Goal: Task Accomplishment & Management: Complete application form

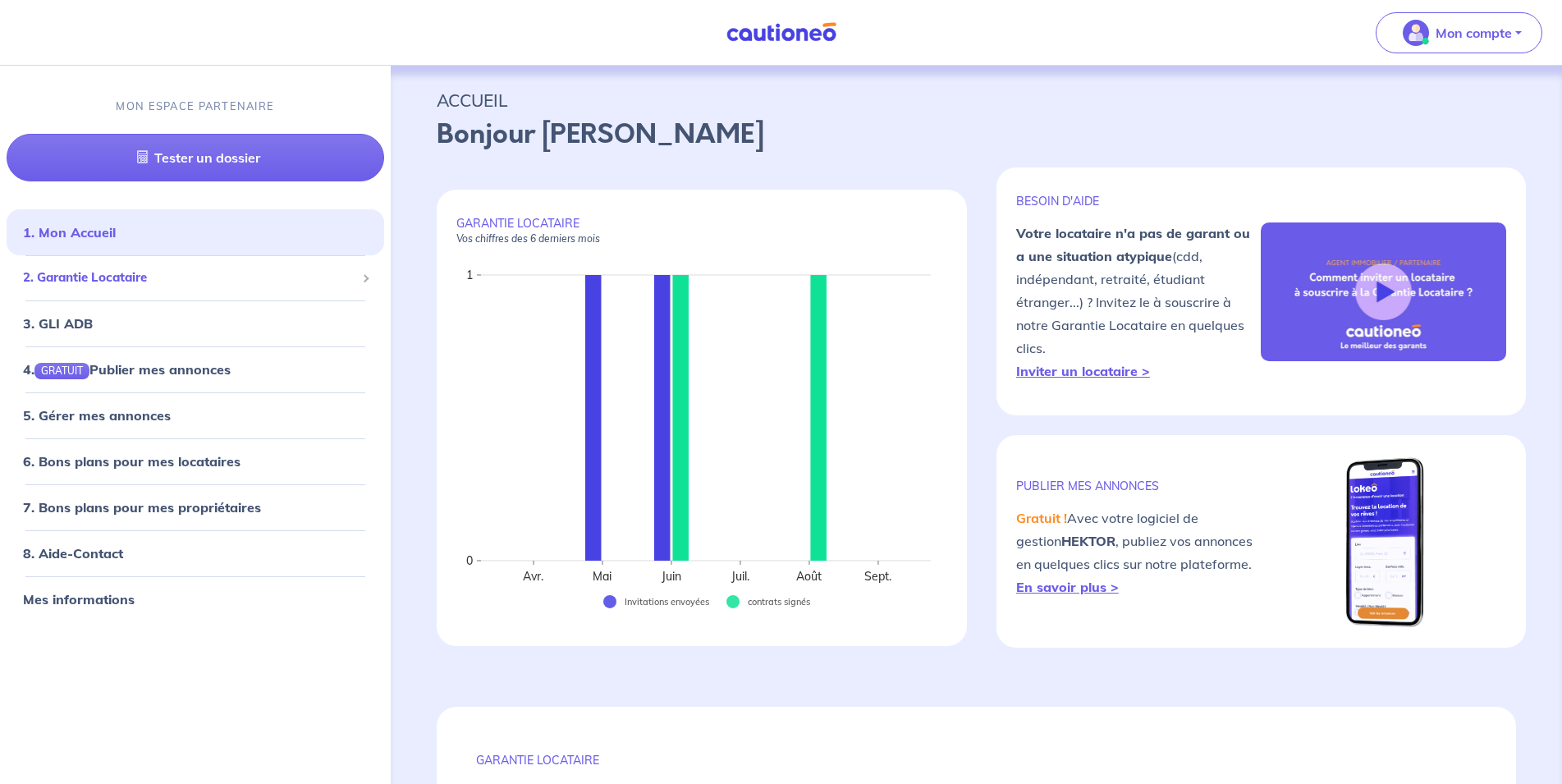
click at [135, 278] on span "2. Garantie Locataire" at bounding box center [188, 278] width 332 height 19
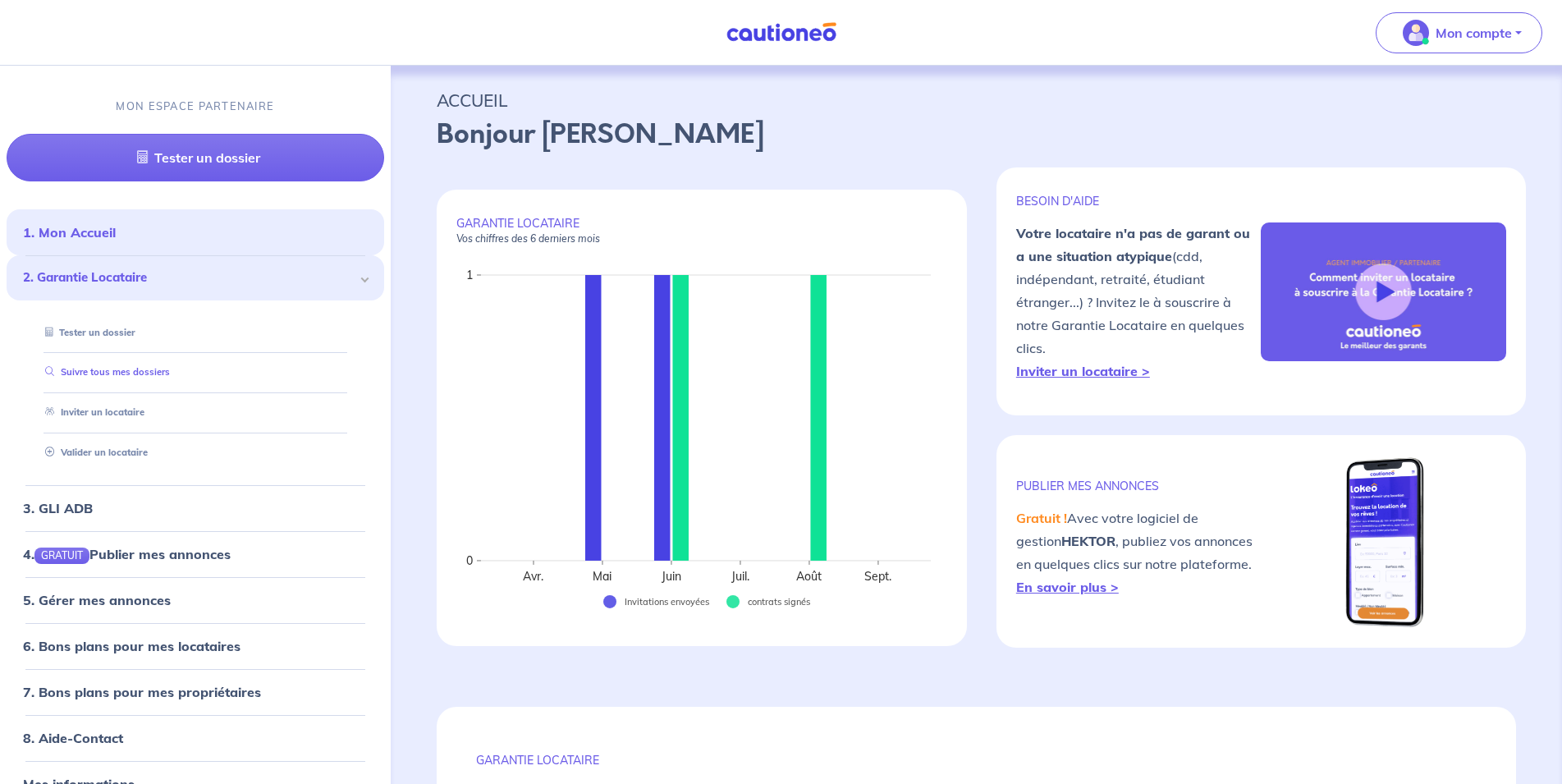
click at [167, 366] on link "Suivre tous mes dossiers" at bounding box center [104, 371] width 132 height 11
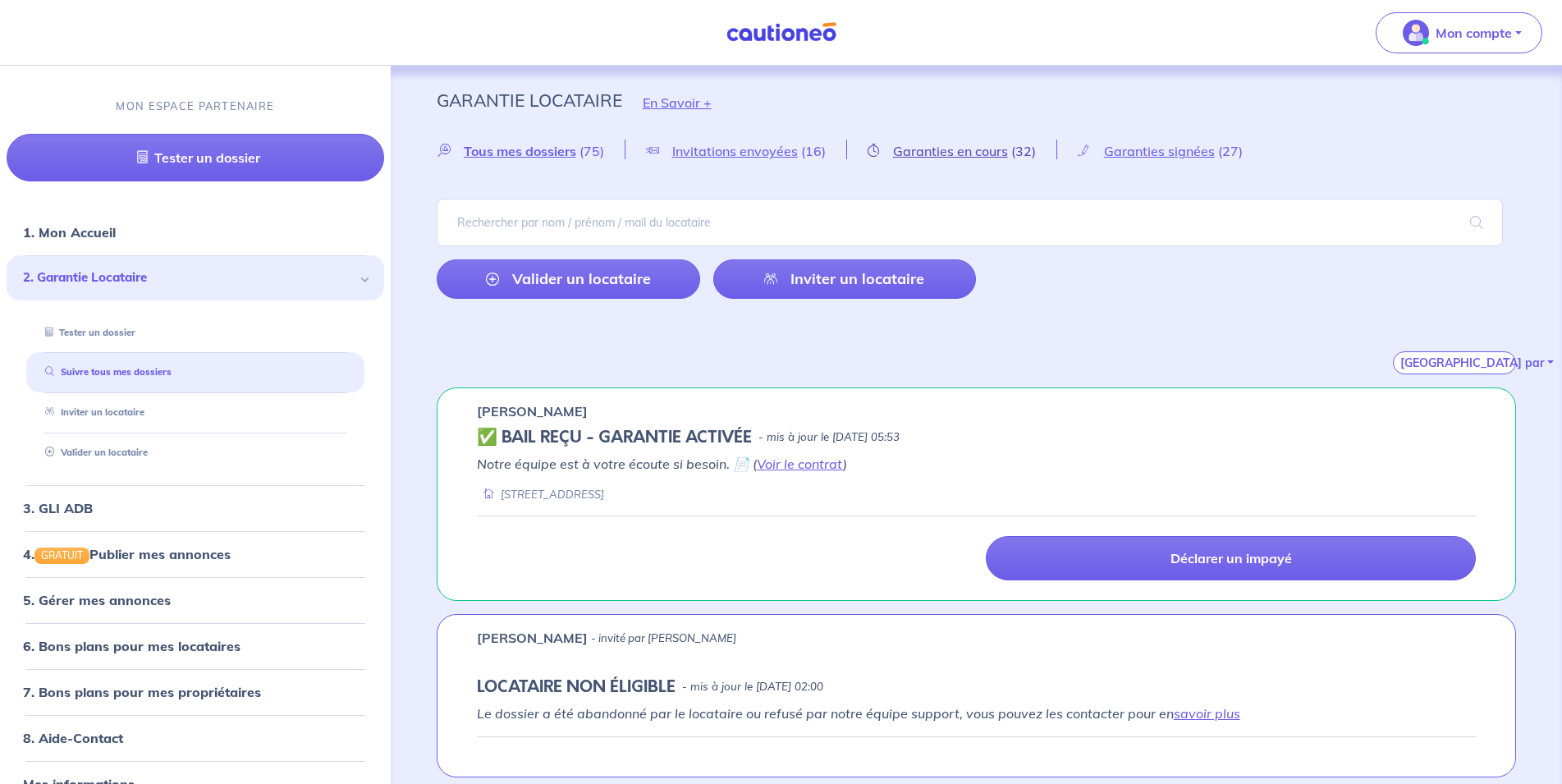
click at [933, 149] on span "Garanties en cours" at bounding box center [950, 151] width 115 height 17
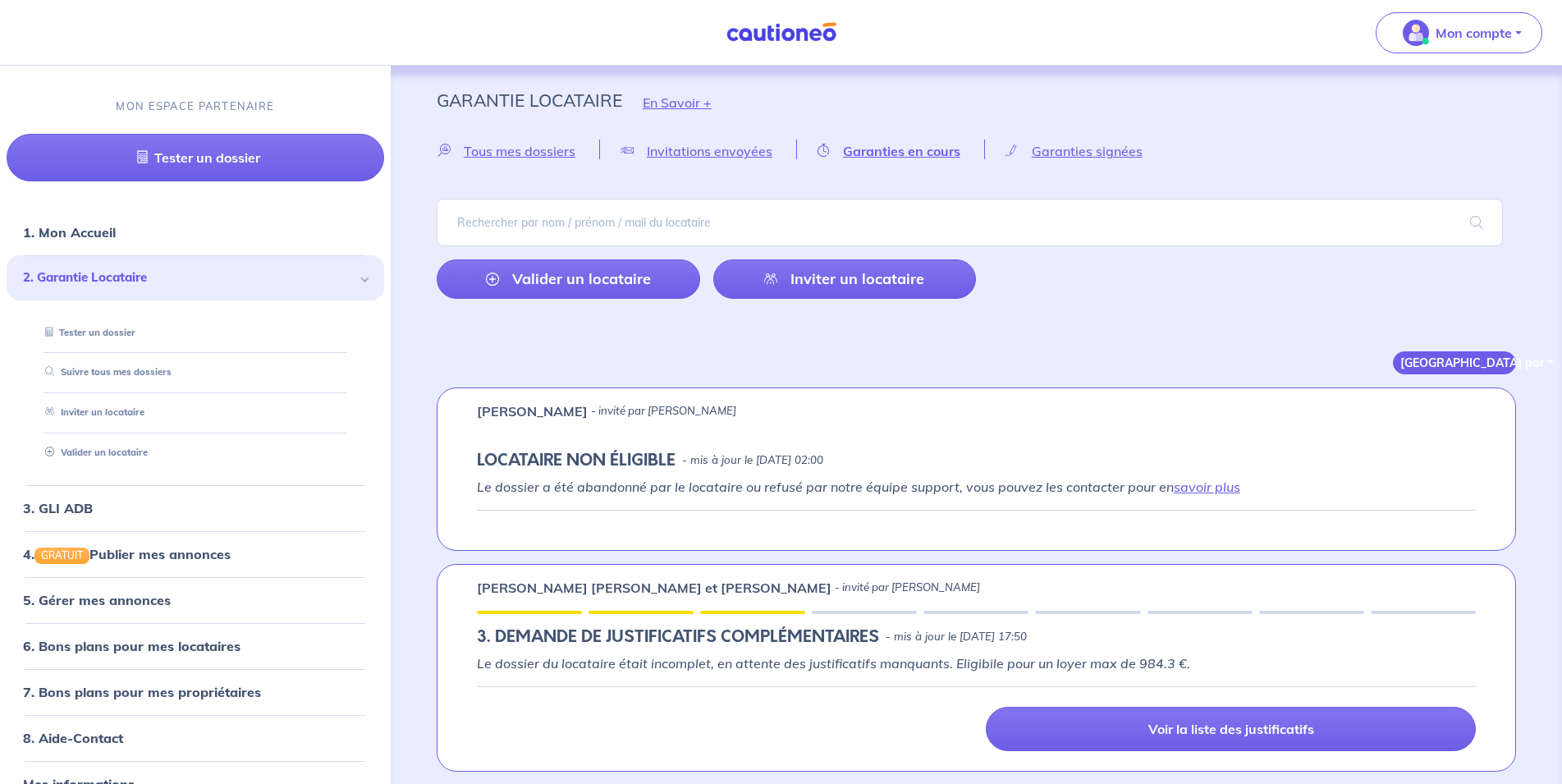
click at [1405, 357] on button "[GEOGRAPHIC_DATA] par" at bounding box center [1453, 362] width 123 height 23
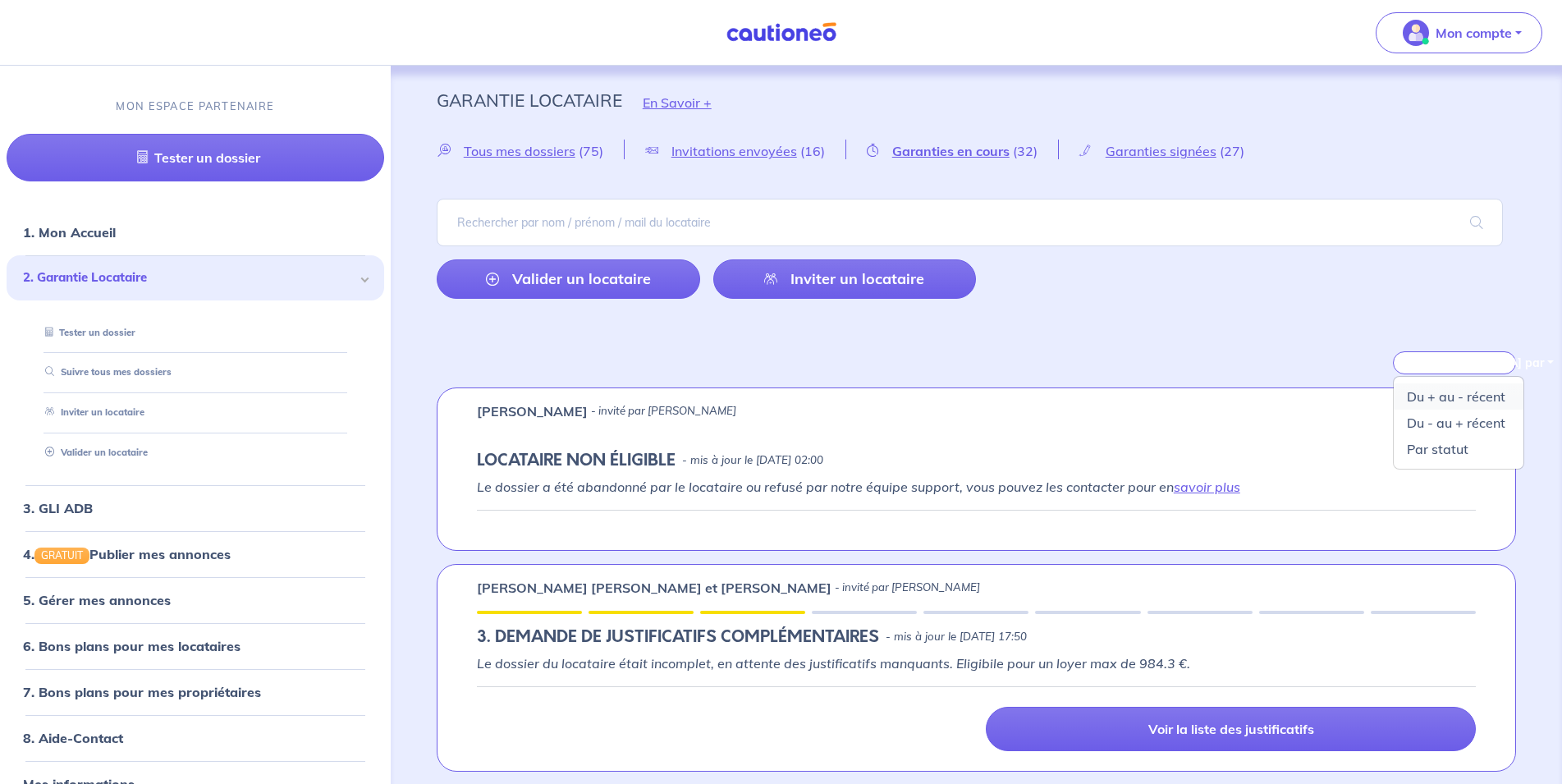
click at [1422, 391] on link "Du + au - récent" at bounding box center [1457, 396] width 130 height 26
click at [1191, 152] on span "Garanties signées" at bounding box center [1160, 151] width 111 height 17
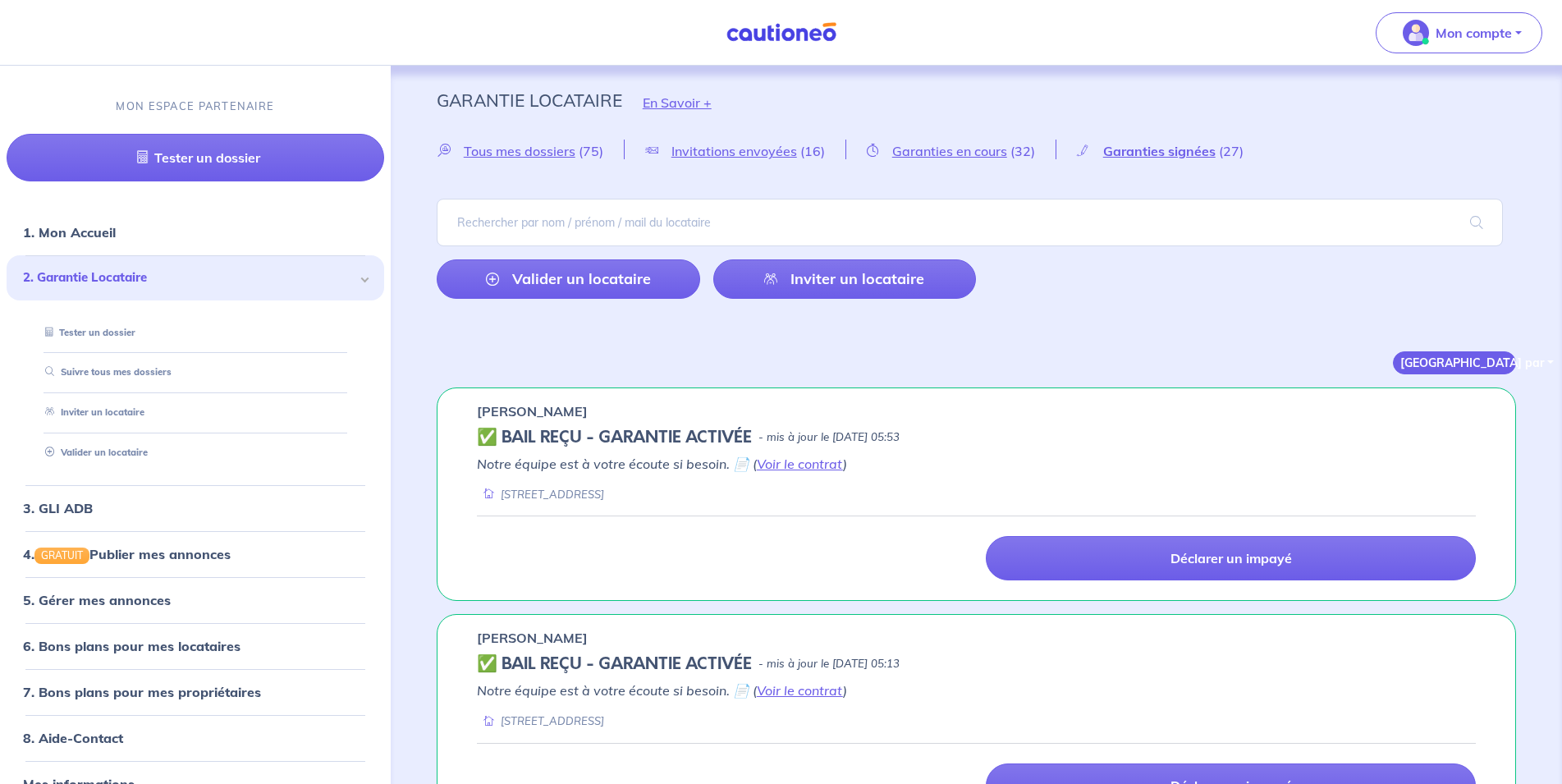
click at [1464, 357] on button "[GEOGRAPHIC_DATA] par" at bounding box center [1453, 362] width 123 height 23
click at [1480, 388] on link "Du + au - récent" at bounding box center [1457, 396] width 130 height 26
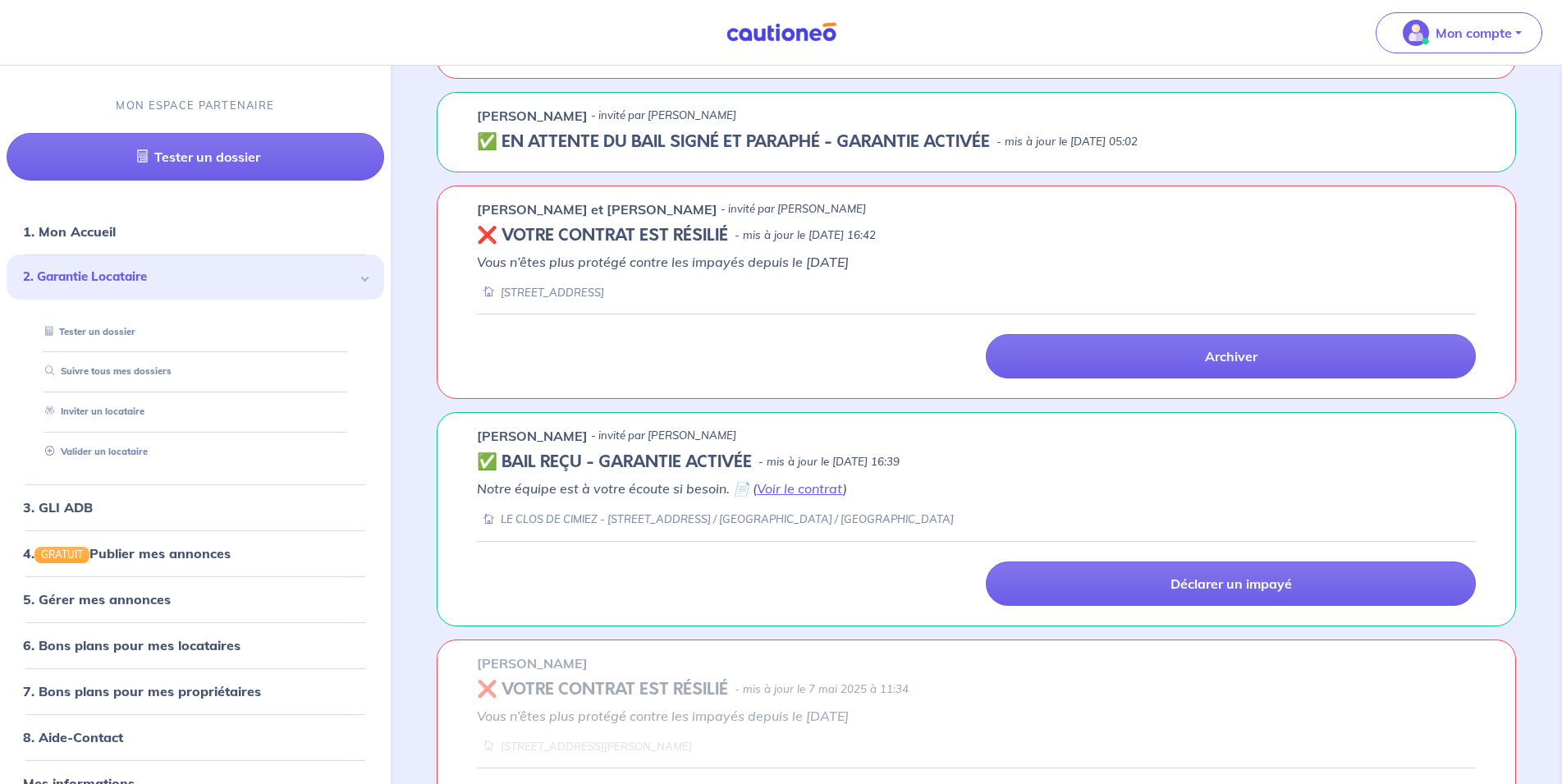
scroll to position [3599, 0]
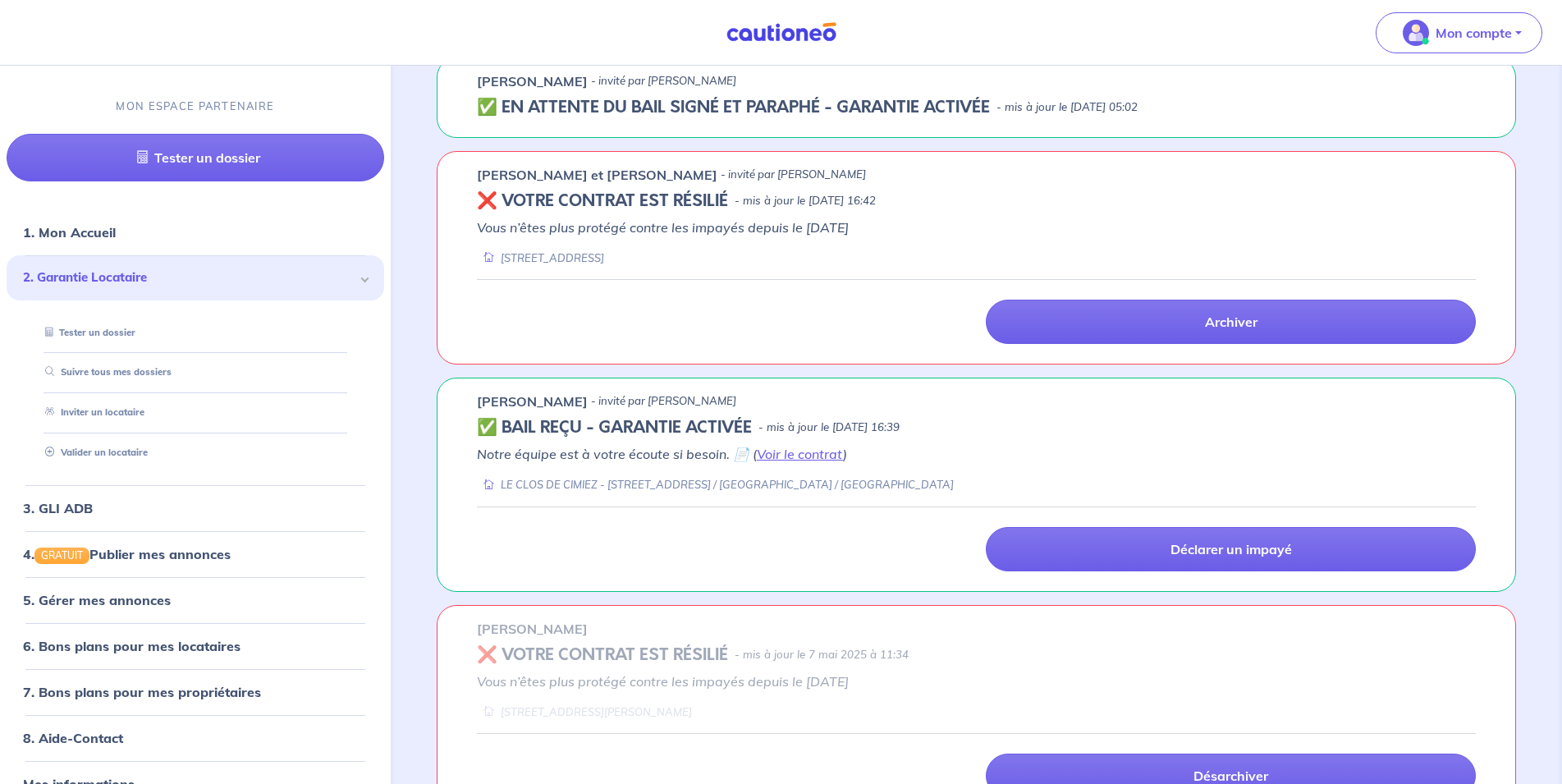
click at [521, 84] on p "[PERSON_NAME]" at bounding box center [531, 81] width 111 height 20
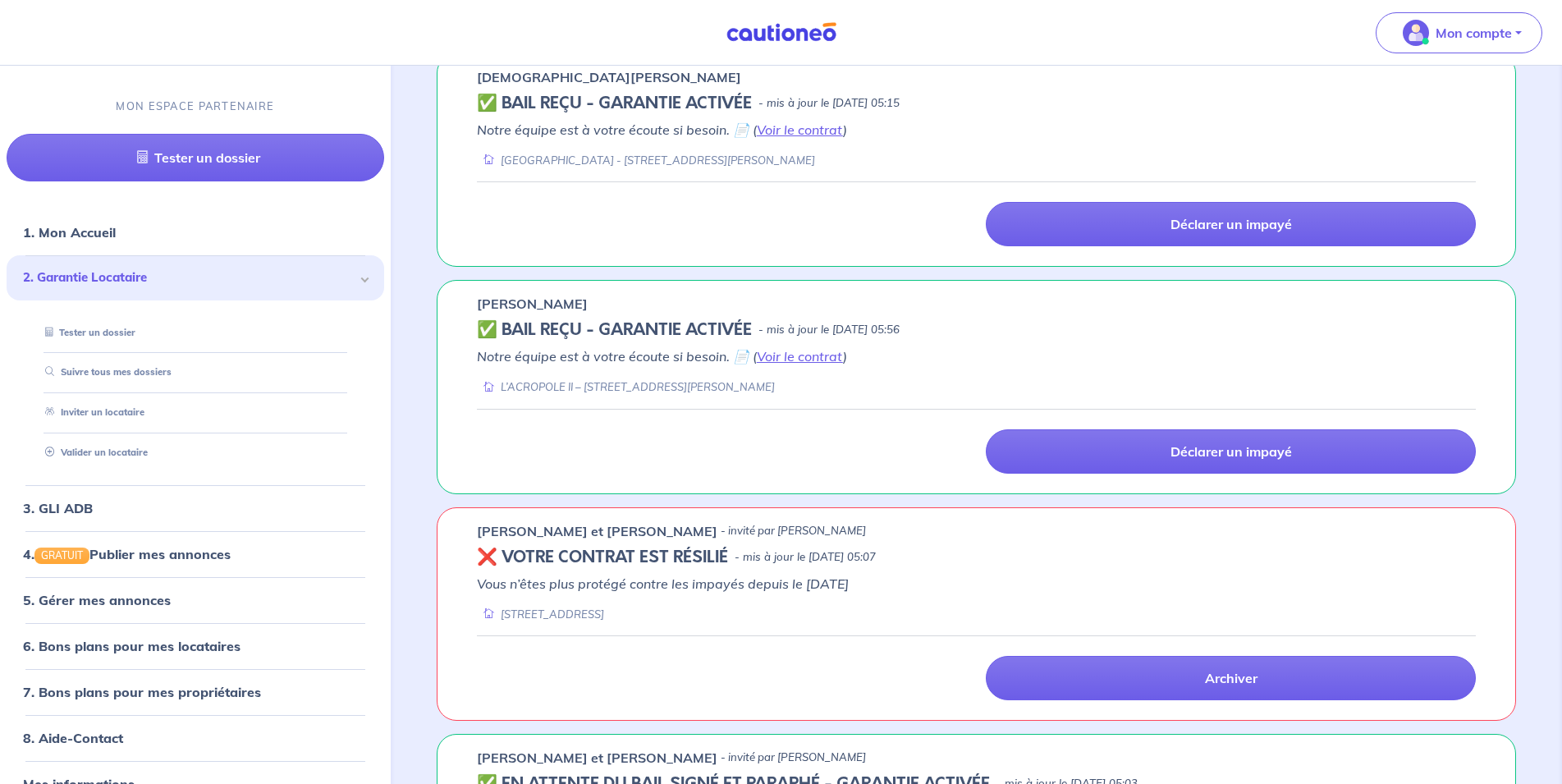
scroll to position [0, 0]
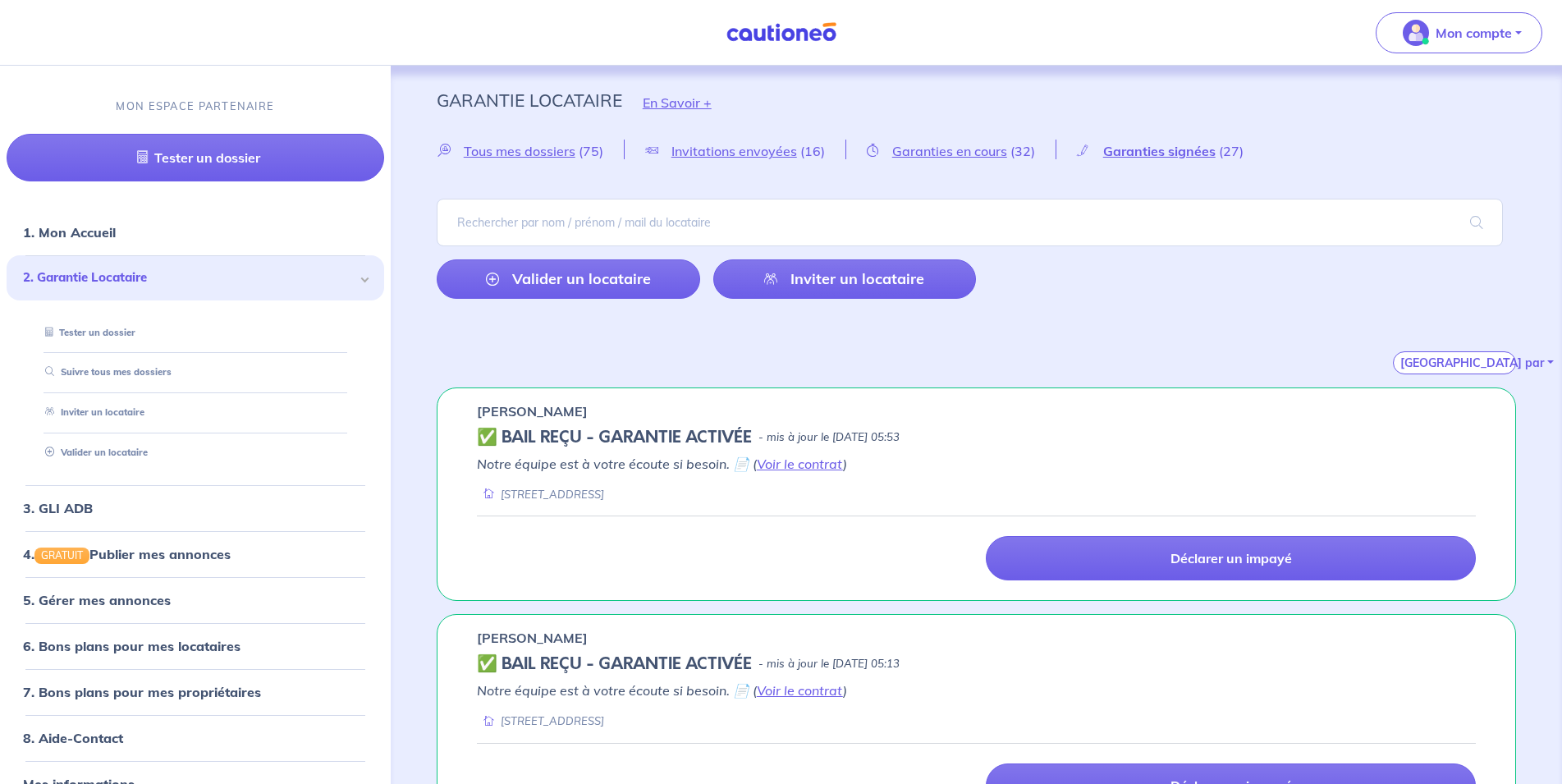
click at [813, 259] on div "Valider un locataire Inviter un locataire" at bounding box center [976, 248] width 1079 height 100
click at [817, 286] on link "Inviter un locataire" at bounding box center [845, 279] width 263 height 39
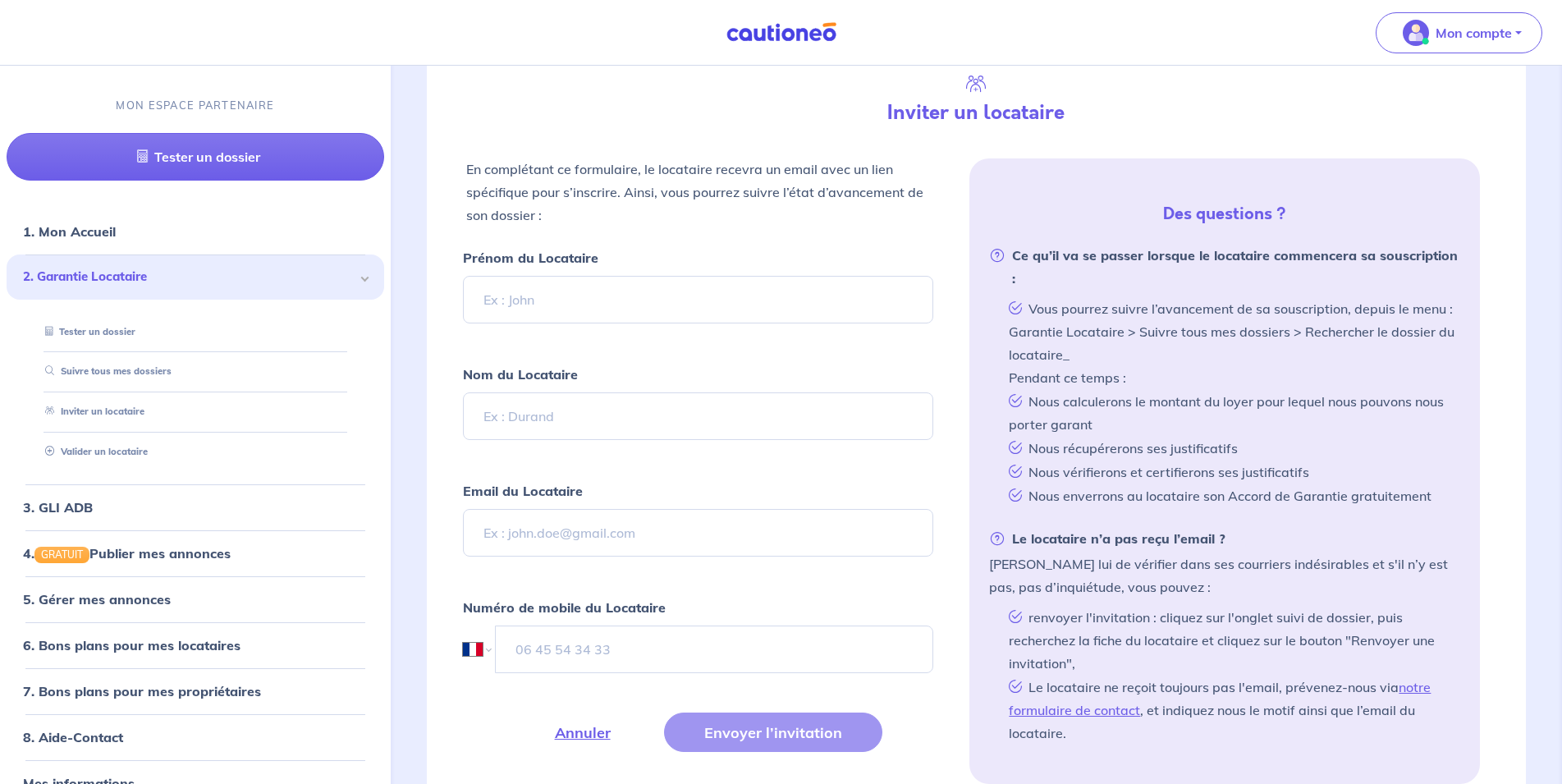
scroll to position [388, 0]
click at [520, 318] on input "Prénom du Locataire" at bounding box center [698, 299] width 471 height 48
type input "[PERSON_NAME]"
type input "PRUETZ"
click at [582, 548] on input "Email du Locataire" at bounding box center [698, 531] width 471 height 48
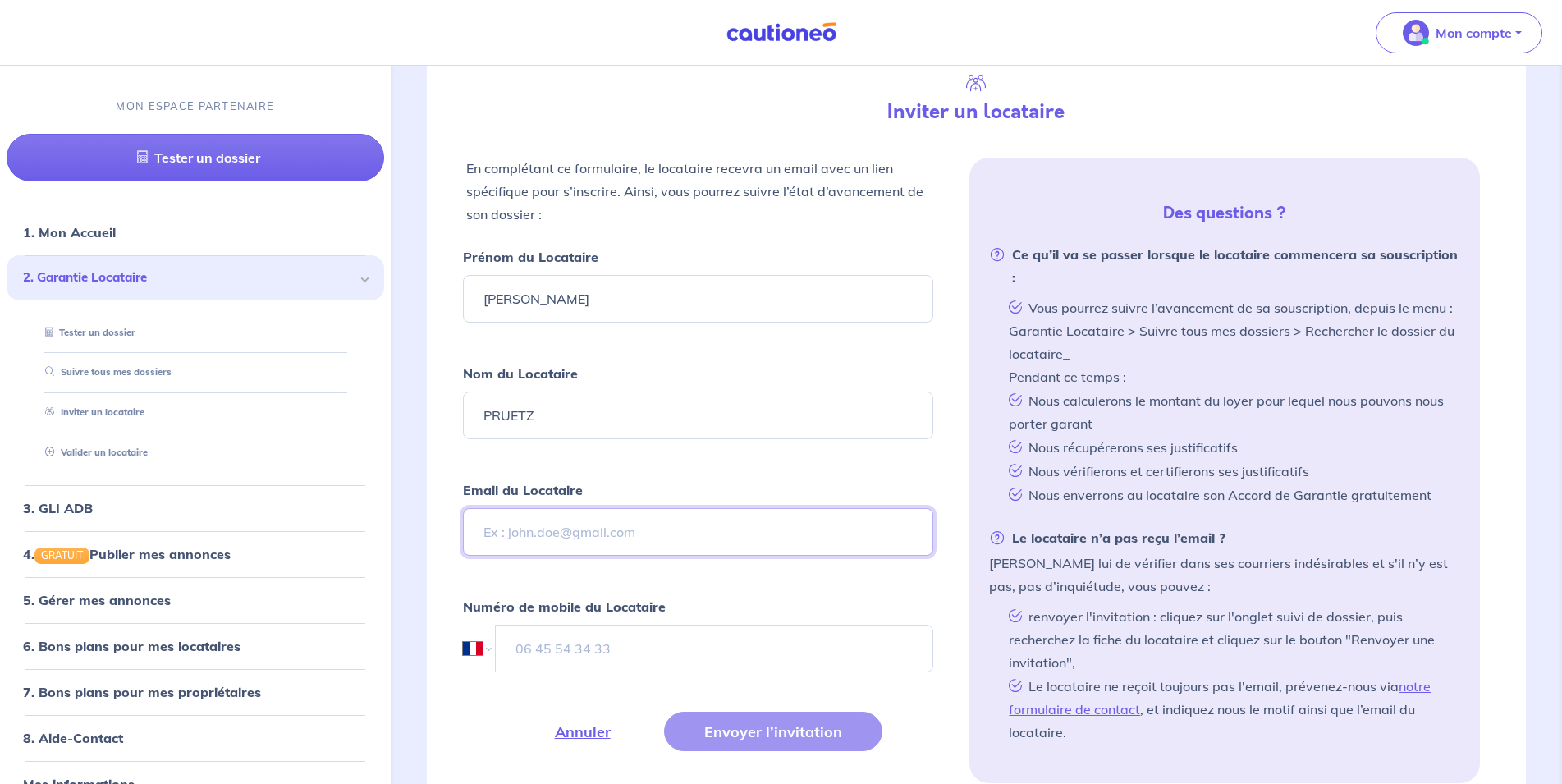
paste input "[PERSON_NAME] <[EMAIL_ADDRESS][DOMAIN_NAME]>"
drag, startPoint x: 585, startPoint y: 526, endPoint x: 373, endPoint y: 526, distance: 212.0
click at [463, 526] on input "[PERSON_NAME] <[EMAIL_ADDRESS][DOMAIN_NAME]>" at bounding box center [698, 531] width 471 height 48
click at [647, 537] on input "[EMAIL_ADDRESS][DOMAIN_NAME]>" at bounding box center [698, 531] width 471 height 48
type input "[EMAIL_ADDRESS][DOMAIN_NAME]"
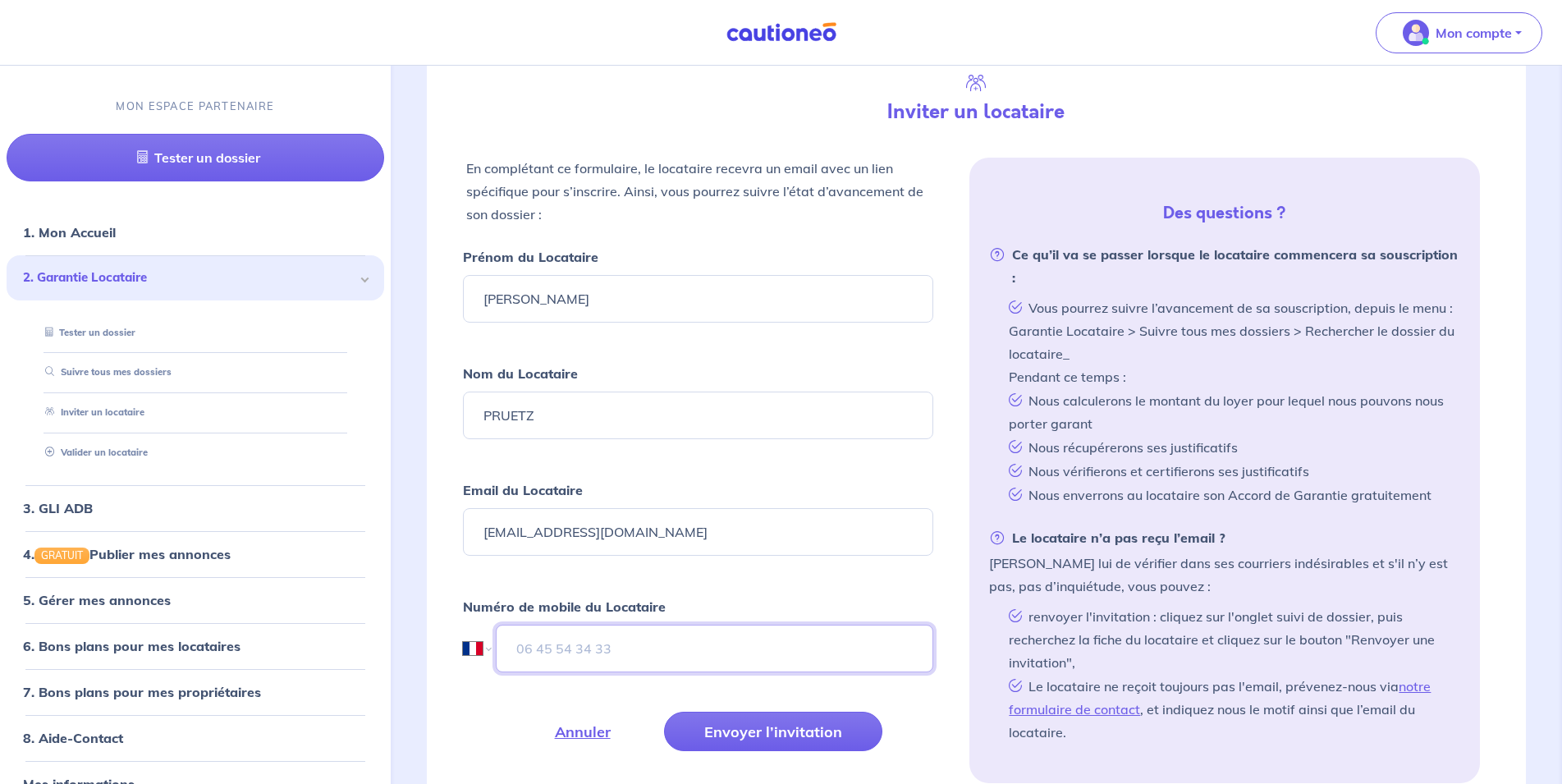
click at [531, 652] on input "tel" at bounding box center [714, 648] width 438 height 48
type input "06 61 77 72 39"
click at [781, 739] on button "Envoyer l’invitation" at bounding box center [773, 731] width 219 height 39
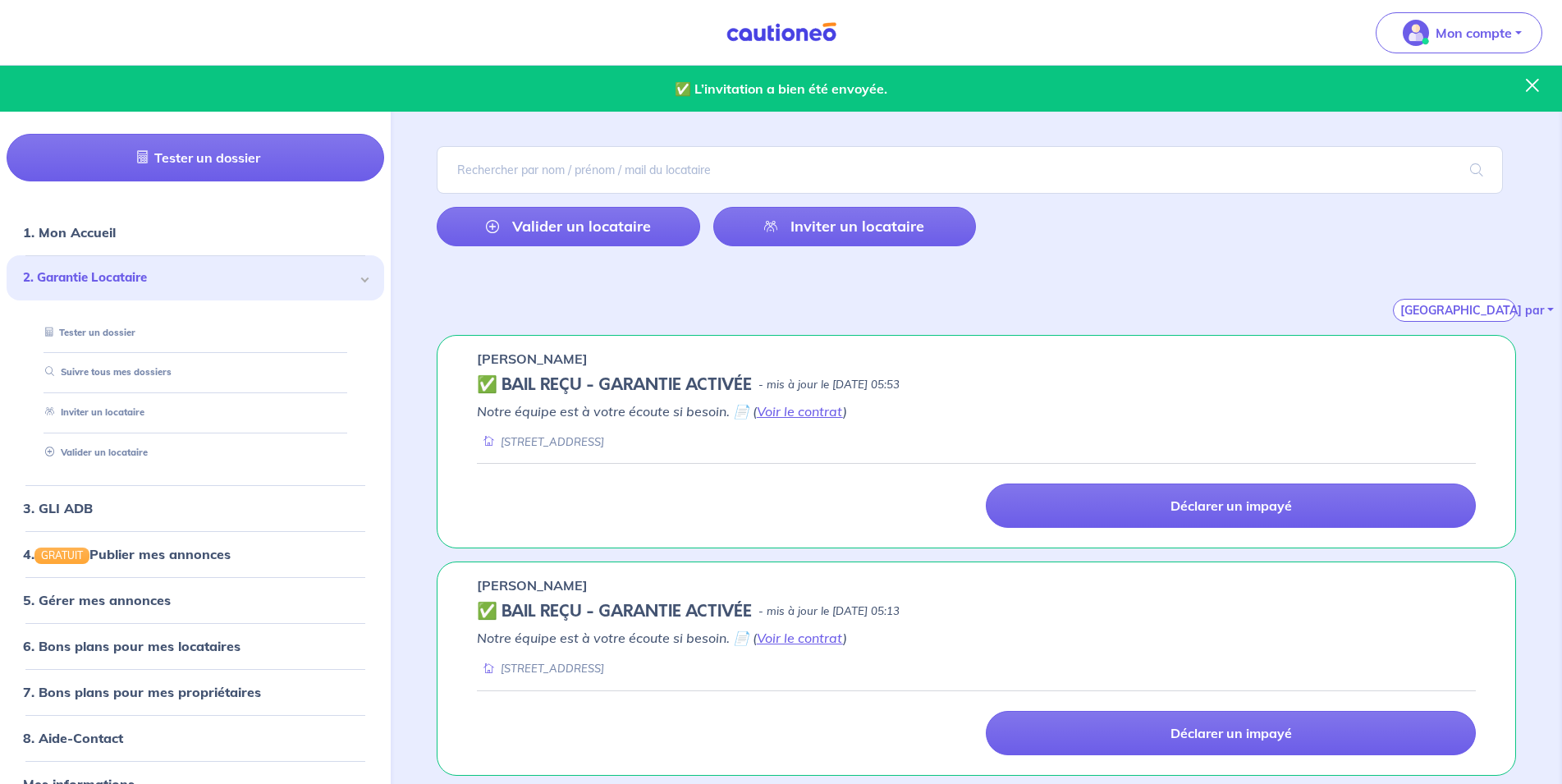
scroll to position [0, 0]
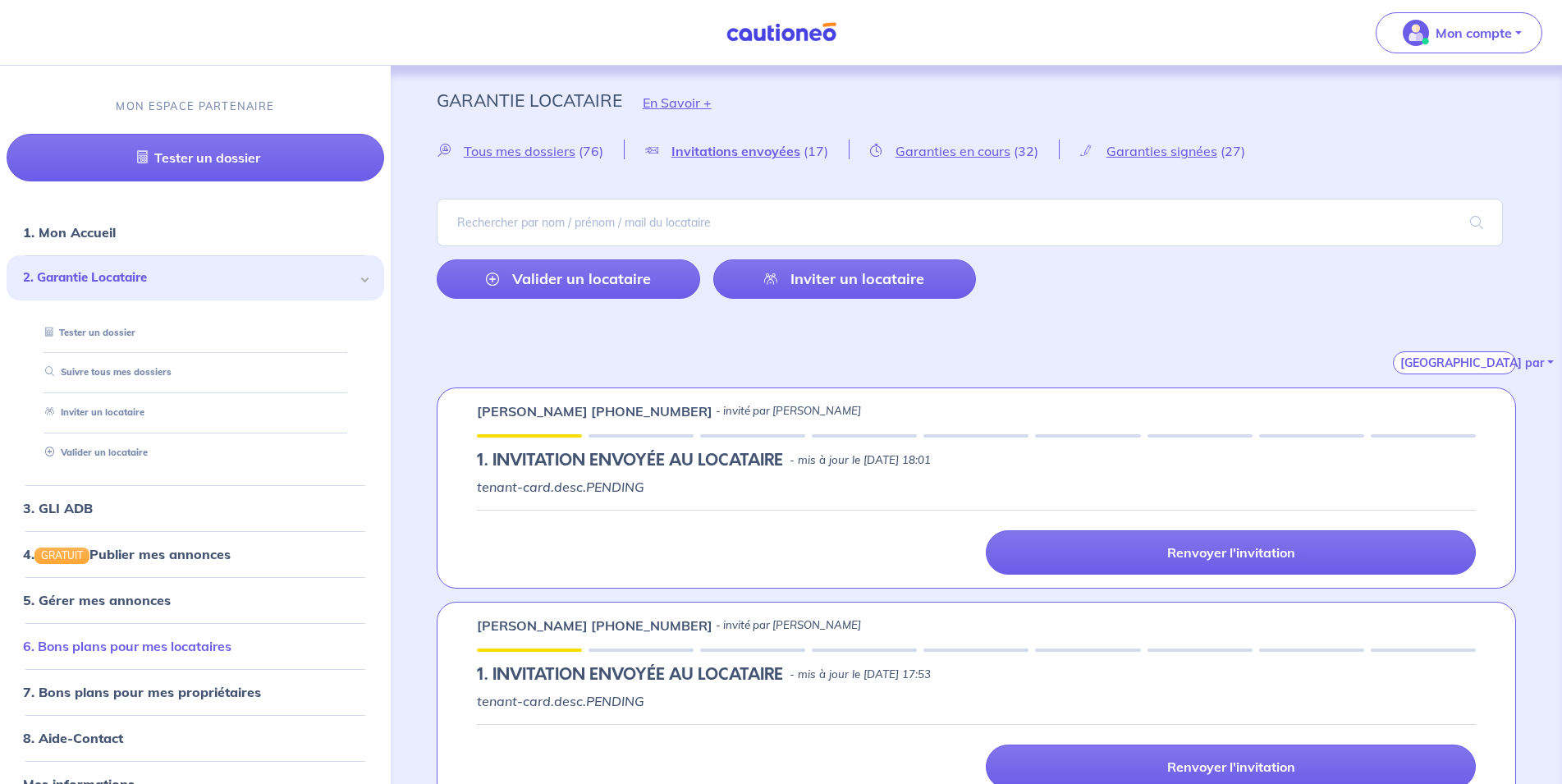
click at [211, 638] on link "6. Bons plans pour mes locataires" at bounding box center [126, 645] width 208 height 17
